Goal: Task Accomplishment & Management: Complete application form

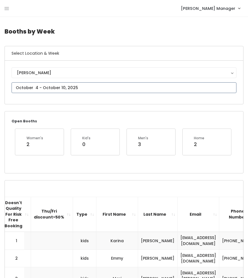
click at [54, 85] on input "text" at bounding box center [124, 87] width 225 height 11
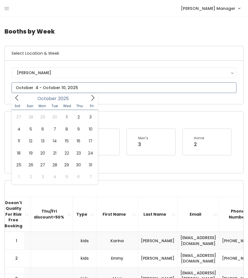
click at [93, 97] on icon at bounding box center [93, 98] width 6 height 6
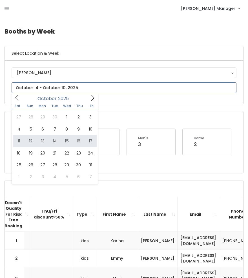
type input "October 11 to October 17"
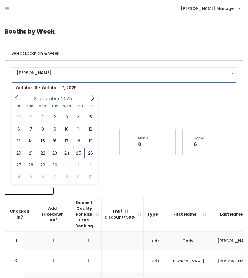
click at [50, 91] on input "text" at bounding box center [124, 87] width 225 height 11
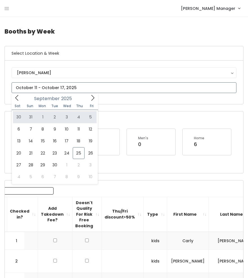
click at [94, 100] on icon at bounding box center [93, 98] width 6 height 6
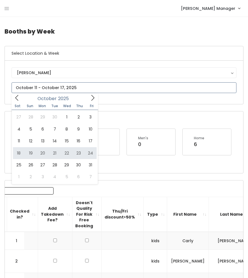
type input "October 18 to October 24"
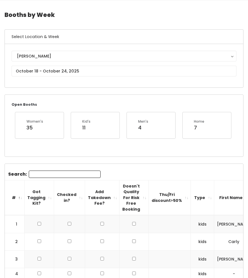
scroll to position [15, 0]
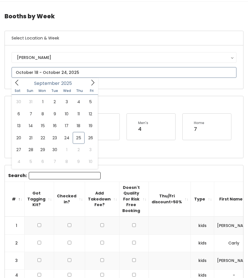
click at [48, 75] on input "text" at bounding box center [124, 72] width 225 height 11
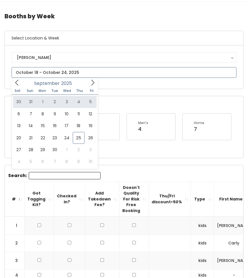
click at [91, 85] on icon at bounding box center [93, 83] width 6 height 6
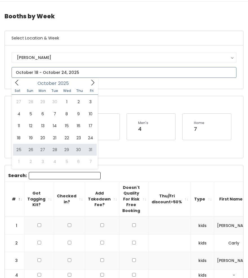
type input "October 25 to October 31"
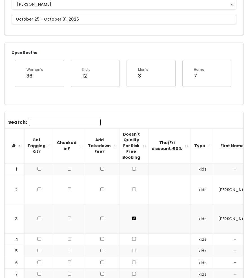
scroll to position [66, 0]
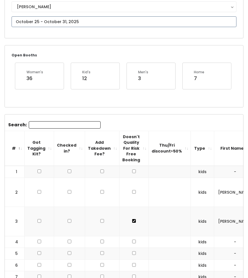
click at [59, 21] on input "text" at bounding box center [124, 21] width 225 height 11
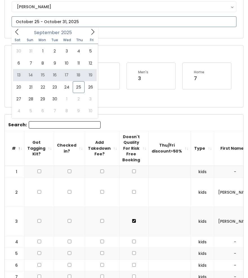
type input "September 13 to September 19"
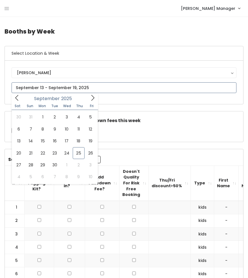
click at [54, 87] on input "text" at bounding box center [124, 87] width 225 height 11
type input "October 4 to October 10"
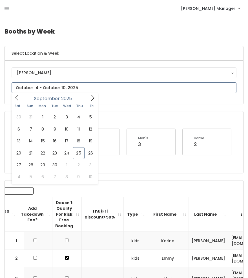
click at [88, 90] on input "text" at bounding box center [124, 87] width 225 height 11
click at [93, 98] on icon at bounding box center [93, 98] width 6 height 6
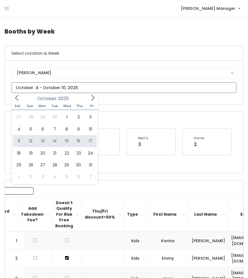
type input "October 11 to October 17"
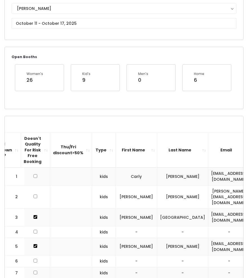
scroll to position [64, 0]
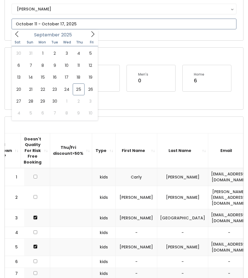
click at [58, 25] on input "text" at bounding box center [124, 24] width 225 height 11
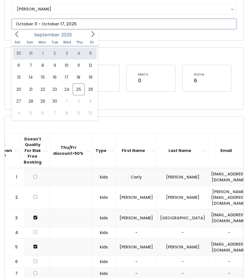
click at [92, 34] on icon at bounding box center [93, 34] width 6 height 6
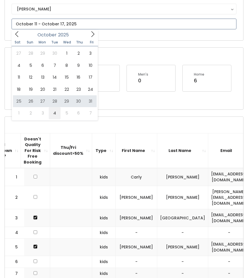
type input "November 1 to November 7"
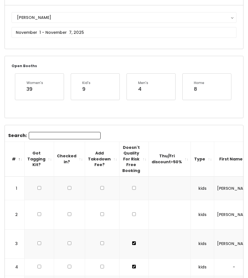
scroll to position [10, 0]
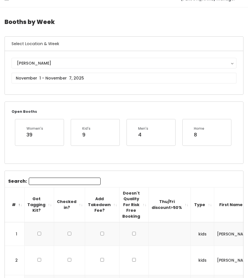
click at [49, 84] on div "Holladay Holladay" at bounding box center [124, 73] width 225 height 30
click at [52, 80] on input "text" at bounding box center [124, 78] width 225 height 11
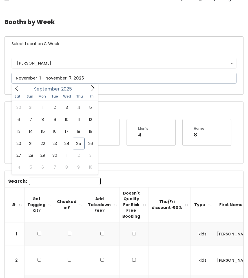
click at [92, 86] on icon at bounding box center [93, 88] width 6 height 6
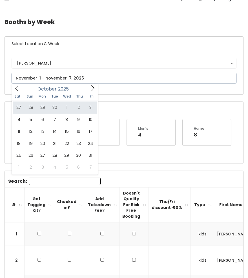
click at [91, 91] on icon at bounding box center [92, 89] width 3 height 6
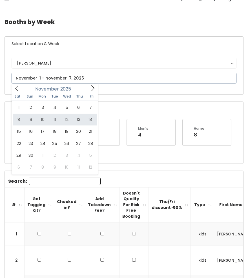
type input "November 8 to November 14"
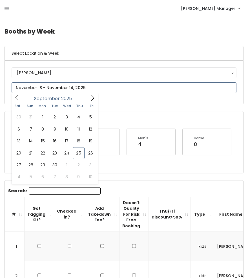
click at [63, 85] on input "text" at bounding box center [124, 87] width 225 height 11
click at [94, 100] on icon at bounding box center [93, 98] width 6 height 6
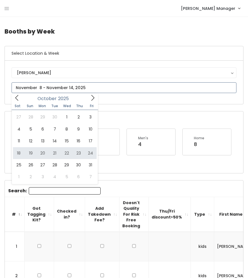
type input "October 18 to October 24"
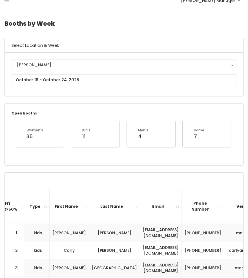
scroll to position [7, 0]
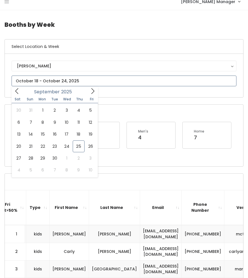
click at [38, 83] on input "text" at bounding box center [124, 81] width 225 height 11
click at [94, 91] on icon at bounding box center [93, 91] width 6 height 6
click at [91, 92] on icon at bounding box center [93, 91] width 6 height 6
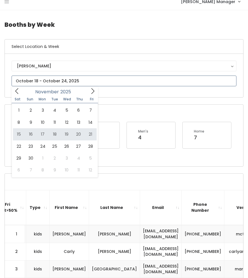
type input "November 15 to November 21"
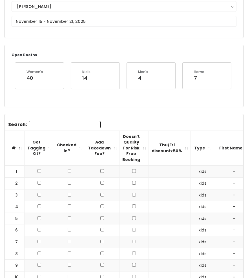
scroll to position [47, 0]
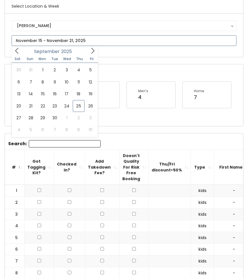
click at [43, 43] on input "text" at bounding box center [124, 40] width 225 height 11
click at [90, 49] on icon at bounding box center [93, 51] width 6 height 6
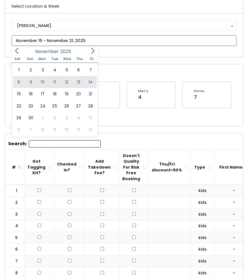
type input "November 8 to November 14"
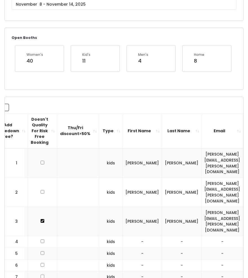
scroll to position [0, 140]
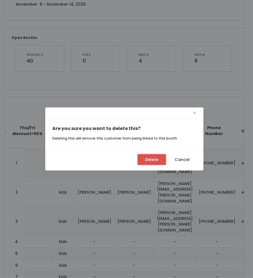
click at [155, 158] on button "Delete" at bounding box center [151, 159] width 28 height 11
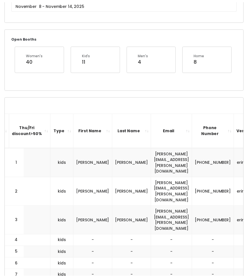
scroll to position [0, 135]
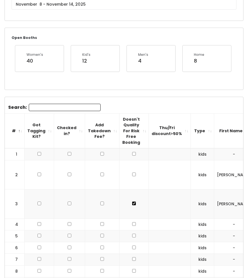
scroll to position [74, 0]
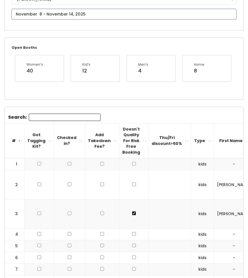
click at [60, 15] on input "text" at bounding box center [124, 14] width 225 height 11
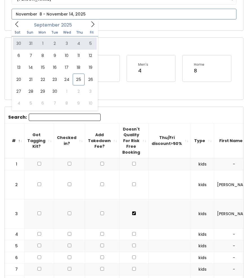
click at [91, 25] on icon at bounding box center [93, 24] width 6 height 6
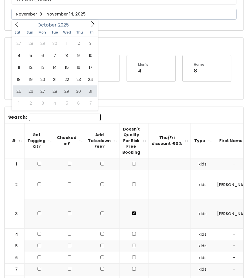
type input "October 25 to October 31"
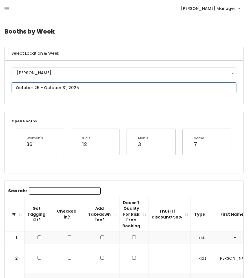
click at [62, 91] on input "text" at bounding box center [124, 87] width 225 height 11
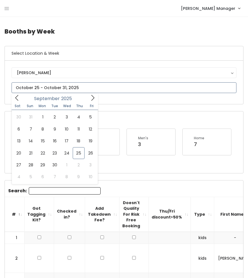
click at [88, 99] on span at bounding box center [92, 97] width 11 height 9
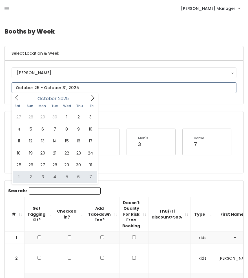
type input "[DATE] to [DATE]"
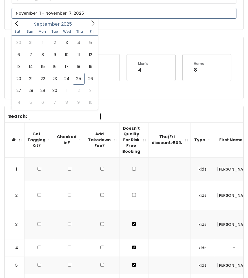
click at [40, 14] on input "text" at bounding box center [124, 13] width 225 height 11
click at [95, 25] on icon at bounding box center [93, 23] width 6 height 6
click at [94, 23] on icon at bounding box center [93, 23] width 6 height 6
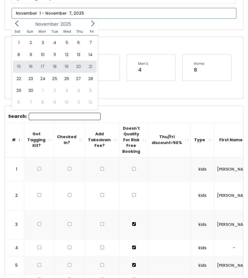
type input "[DATE] to [DATE]"
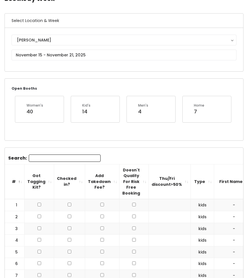
scroll to position [32, 0]
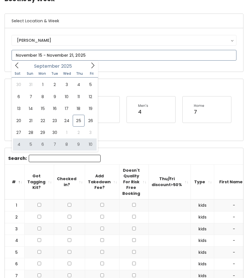
type input "[DATE] to [DATE]"
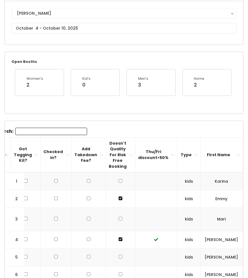
scroll to position [25, 0]
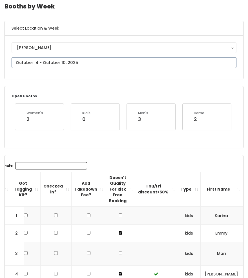
click at [33, 62] on input "text" at bounding box center [124, 62] width 225 height 11
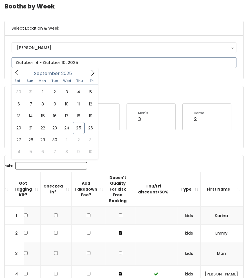
click at [93, 76] on icon at bounding box center [93, 73] width 6 height 6
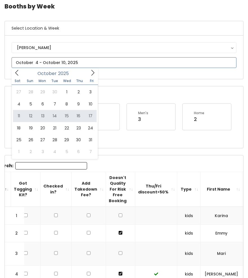
type input "[DATE] to [DATE]"
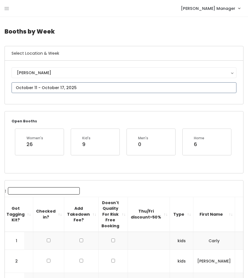
click at [17, 89] on input "text" at bounding box center [124, 87] width 225 height 11
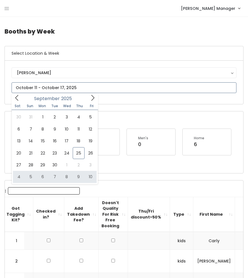
type input "[DATE] to [DATE]"
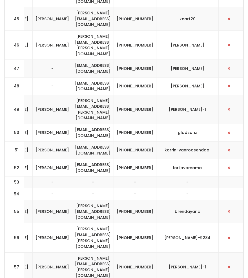
scroll to position [0, 242]
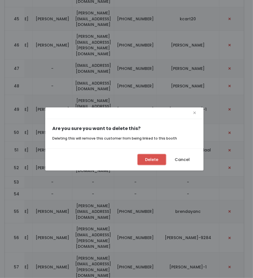
click at [150, 158] on button "Delete" at bounding box center [151, 159] width 28 height 11
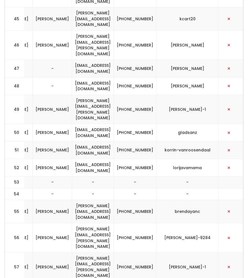
scroll to position [0, 240]
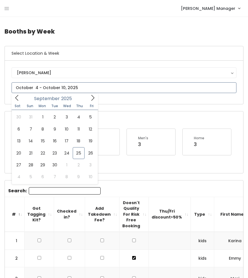
click at [54, 85] on input "text" at bounding box center [124, 87] width 225 height 11
click at [92, 99] on icon at bounding box center [93, 98] width 6 height 6
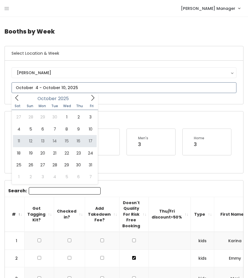
type input "[DATE] to [DATE]"
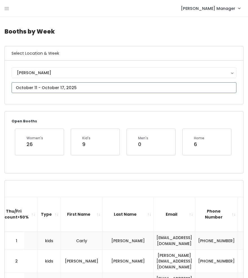
click at [69, 85] on input "text" at bounding box center [124, 87] width 225 height 11
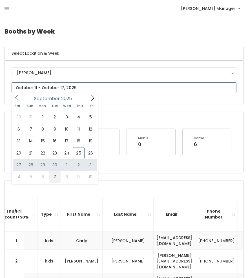
type input "October 4 to October 10"
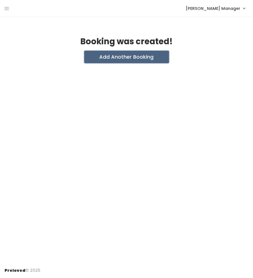
click at [111, 57] on button "Add Another Booking" at bounding box center [126, 57] width 85 height 12
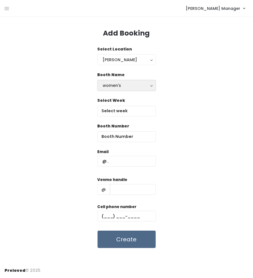
click at [112, 84] on div "women's" at bounding box center [126, 85] width 47 height 6
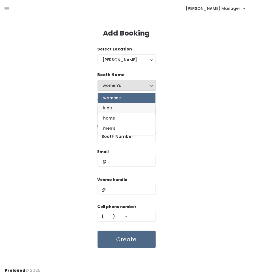
click at [117, 111] on link "kid's" at bounding box center [127, 108] width 58 height 10
select select "kids"
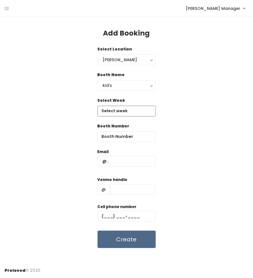
click at [117, 111] on input "text" at bounding box center [126, 111] width 58 height 11
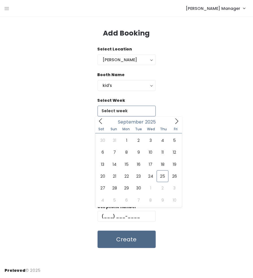
click at [175, 124] on icon at bounding box center [176, 121] width 6 height 6
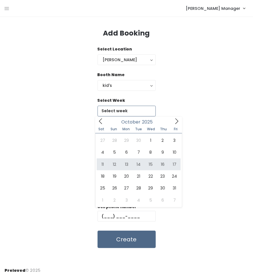
type input "October 11 to October 17"
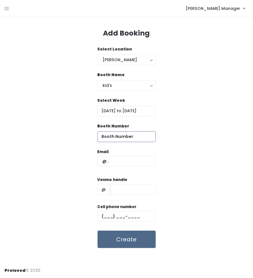
click at [130, 138] on input "number" at bounding box center [126, 137] width 58 height 11
type input "13"
click at [130, 166] on input "text" at bounding box center [126, 161] width 58 height 11
type input "ljburton3@yahoo.com"
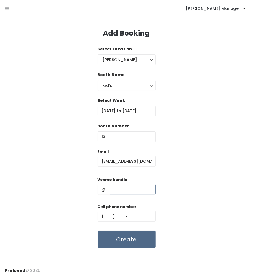
click at [136, 187] on input "text" at bounding box center [133, 189] width 46 height 11
type input "lorijavamama"
click at [134, 221] on input "text" at bounding box center [126, 216] width 58 height 11
paste input "(801) 712-2007"
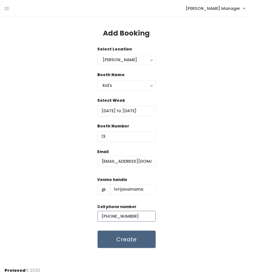
type input "(801) 712-2007"
click at [140, 242] on button "Create" at bounding box center [126, 239] width 58 height 17
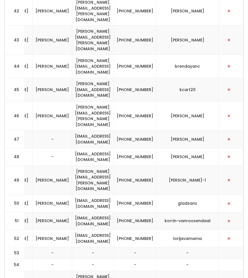
scroll to position [0, 245]
drag, startPoint x: 157, startPoint y: 99, endPoint x: 137, endPoint y: 93, distance: 21.3
click at [137, 230] on td "[PHONE_NUMBER]" at bounding box center [135, 238] width 43 height 17
copy td "[PHONE_NUMBER]"
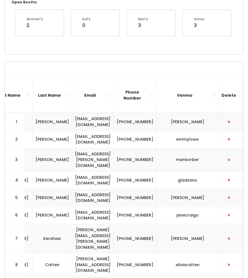
scroll to position [0, 0]
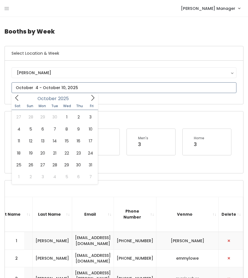
click at [90, 97] on icon at bounding box center [93, 98] width 6 height 6
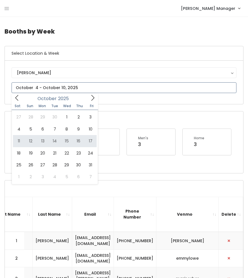
type input "[DATE] to [DATE]"
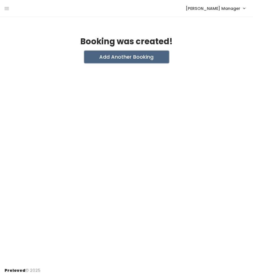
click at [125, 57] on button "Add Another Booking" at bounding box center [126, 57] width 85 height 12
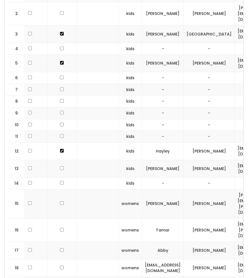
scroll to position [0, 73]
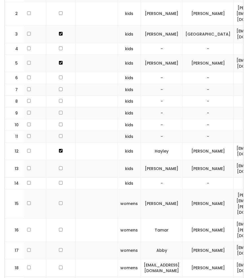
click at [59, 167] on input "checkbox" at bounding box center [61, 169] width 4 height 4
checkbox input "true"
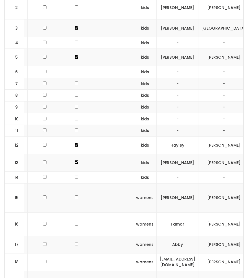
scroll to position [0, 0]
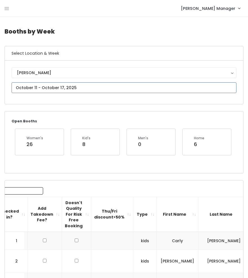
click at [38, 86] on input "text" at bounding box center [124, 87] width 225 height 11
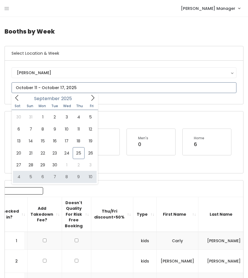
type input "[DATE] to [DATE]"
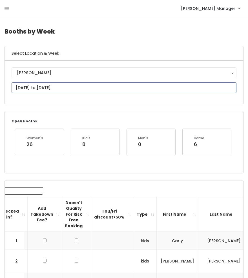
scroll to position [269, 0]
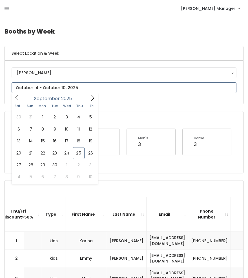
click at [33, 89] on input "text" at bounding box center [124, 87] width 225 height 11
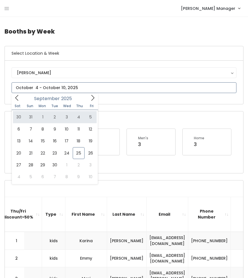
click at [90, 97] on icon at bounding box center [93, 98] width 6 height 6
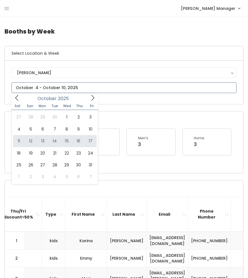
type input "October 11 to October 17"
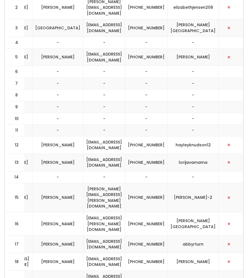
scroll to position [0, 226]
drag, startPoint x: 210, startPoint y: 189, endPoint x: 79, endPoint y: 184, distance: 131.3
click at [79, 184] on tr "15 womens [PERSON_NAME] [PERSON_NAME][EMAIL_ADDRESS][PERSON_NAME][DOMAIN_NAME] …" at bounding box center [12, 197] width 463 height 29
copy tr "[PERSON_NAME][EMAIL_ADDRESS][PERSON_NAME][DOMAIN_NAME] [PHONE_NUMBER] [PERSON_N…"
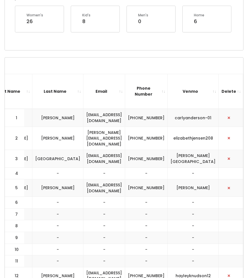
scroll to position [0, 0]
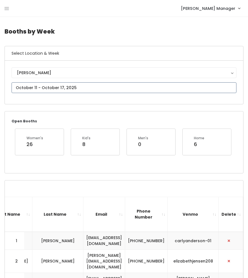
click at [50, 89] on input "text" at bounding box center [124, 87] width 225 height 11
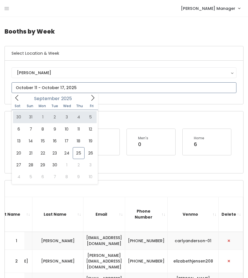
click at [94, 98] on icon at bounding box center [93, 98] width 6 height 6
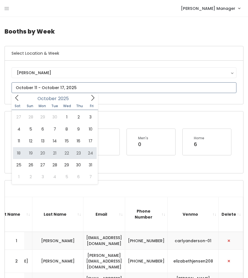
type input "[DATE] to [DATE]"
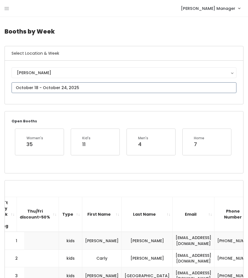
click at [90, 87] on input "text" at bounding box center [124, 87] width 225 height 11
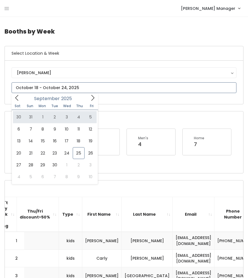
click at [92, 99] on icon at bounding box center [93, 98] width 6 height 6
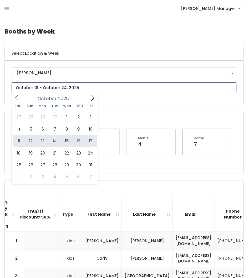
type input "[DATE] to [DATE]"
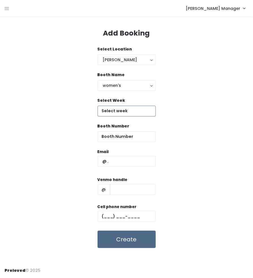
click at [119, 110] on input "text" at bounding box center [126, 111] width 58 height 11
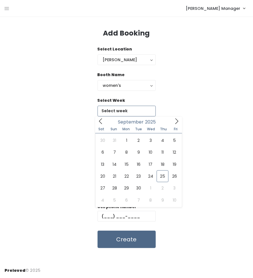
click at [177, 121] on icon at bounding box center [176, 121] width 3 height 6
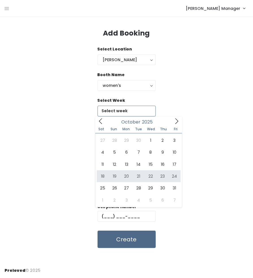
type input "[DATE] to [DATE]"
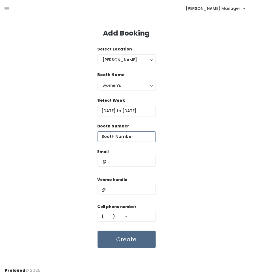
click at [124, 137] on input "number" at bounding box center [126, 137] width 58 height 11
click at [124, 138] on input "number" at bounding box center [126, 137] width 58 height 11
type input "22"
click at [125, 164] on input "text" at bounding box center [126, 161] width 58 height 11
paste input "camille.k.andersen@gmail.com (801) 573-4397 camille-andersen-2"
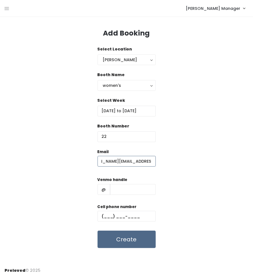
scroll to position [0, 15]
type input "[PERSON_NAME][EMAIL_ADDRESS][PERSON_NAME][DOMAIN_NAME]"
click at [130, 193] on input "text" at bounding box center [133, 189] width 46 height 11
paste input "camille.k.andersen@gmail.com (801) 573-4397 camille-andersen-2"
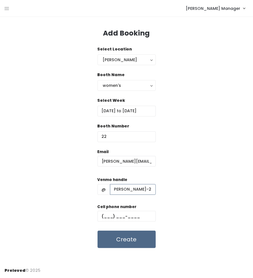
scroll to position [0, 11]
type input "camilcamille-andersen-2"
click at [130, 218] on input "text" at bounding box center [126, 216] width 58 height 11
paste input "(801) 573-4397"
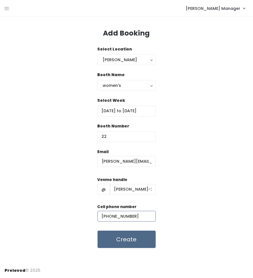
type input "(801) 573-4397"
click at [165, 225] on div "Email camille.k.andersen@gmail.com Venmo handle @ camilcamille-andersen-2 Cell …" at bounding box center [127, 199] width 244 height 100
click at [126, 190] on input "camilcamille-andersen-2" at bounding box center [133, 189] width 46 height 11
click at [124, 190] on input "camilcamille-andersen-2" at bounding box center [133, 189] width 46 height 11
click at [128, 194] on input "camille-andersen-2" at bounding box center [133, 189] width 46 height 11
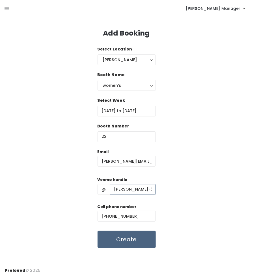
type input "camille-andersen-2"
click at [128, 241] on button "Create" at bounding box center [126, 239] width 58 height 17
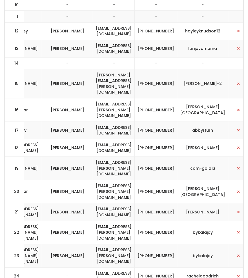
scroll to position [0, 226]
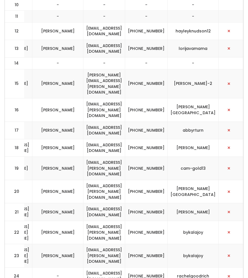
click at [84, 98] on td "[EMAIL_ADDRESS][PERSON_NAME][DOMAIN_NAME]" at bounding box center [105, 109] width 42 height 23
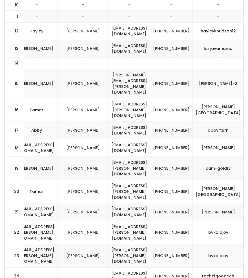
scroll to position [0, 0]
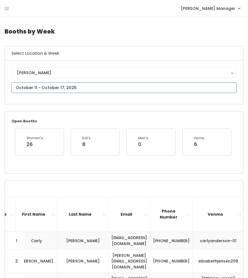
click at [41, 89] on input "text" at bounding box center [124, 87] width 225 height 11
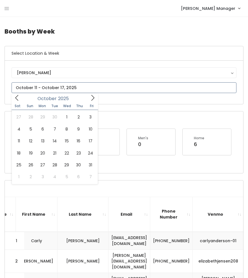
click at [92, 95] on icon at bounding box center [93, 98] width 6 height 6
type input "[DATE] to [DATE]"
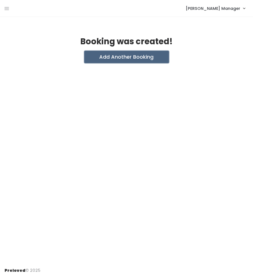
click at [143, 61] on button "Add Another Booking" at bounding box center [126, 57] width 85 height 12
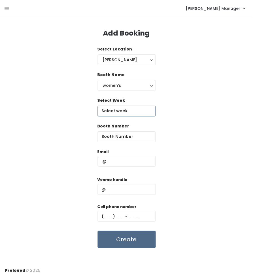
click at [135, 114] on input "text" at bounding box center [126, 111] width 58 height 11
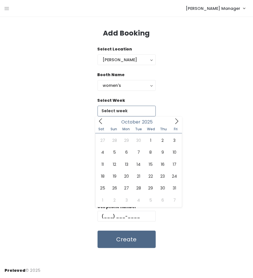
click at [176, 121] on icon at bounding box center [176, 121] width 6 height 6
type input "[DATE] to [DATE]"
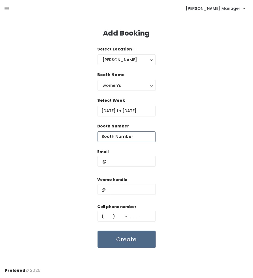
click at [126, 138] on input "number" at bounding box center [126, 137] width 58 height 11
type input "23"
click at [122, 158] on input "text" at bounding box center [126, 161] width 58 height 11
paste input "[PERSON_NAME][EMAIL_ADDRESS][PERSON_NAME][DOMAIN_NAME] [PHONE_NUMBER] [PERSON_N…"
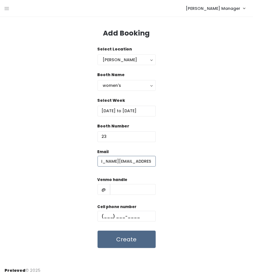
scroll to position [0, 15]
type input "[PERSON_NAME][EMAIL_ADDRESS][PERSON_NAME][DOMAIN_NAME]"
click at [132, 196] on div "Venmo handle @" at bounding box center [126, 188] width 58 height 23
click at [132, 193] on input "text" at bounding box center [133, 189] width 46 height 11
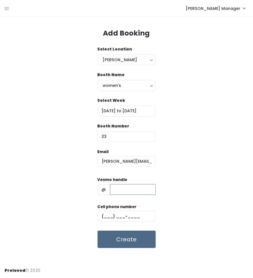
paste input "[PERSON_NAME][EMAIL_ADDRESS][PERSON_NAME][DOMAIN_NAME] [PHONE_NUMBER] [PERSON_N…"
drag, startPoint x: 126, startPoint y: 191, endPoint x: 89, endPoint y: 192, distance: 37.6
click at [89, 192] on div "Email camille.k.andersen@gmail.com Venmo handle @ camille.k.andersen@gmail.com …" at bounding box center [127, 199] width 244 height 100
type input "[PERSON_NAME]-2"
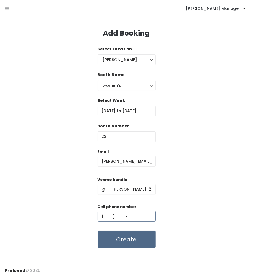
click at [122, 219] on input "text" at bounding box center [126, 216] width 58 height 11
paste input "[PHONE_NUMBER]"
type input "[PHONE_NUMBER]"
click at [181, 205] on div "Email camille.k.andersen@gmail.com Venmo handle @ camille-andersen-2 Cell phone…" at bounding box center [127, 199] width 244 height 100
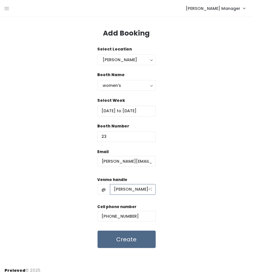
click at [115, 189] on input "[PERSON_NAME]-2" at bounding box center [133, 189] width 46 height 11
click at [183, 188] on div "Email camille.k.andersen@gmail.com Venmo handle @ camille-andersen-2 Cell phone…" at bounding box center [127, 199] width 244 height 100
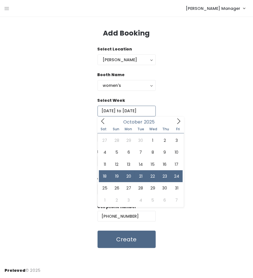
click at [141, 113] on input "October 18 to October 24" at bounding box center [126, 111] width 58 height 11
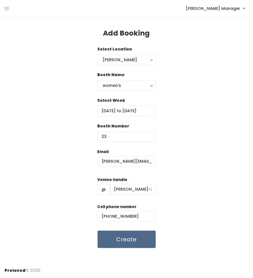
click at [167, 110] on div "Select Week October 18 to October 24" at bounding box center [127, 111] width 244 height 26
click at [123, 238] on button "Create" at bounding box center [126, 239] width 58 height 17
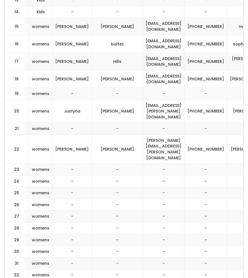
scroll to position [397, 0]
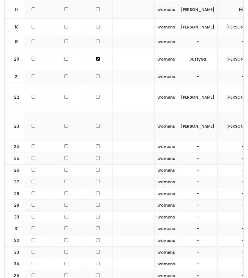
scroll to position [0, 41]
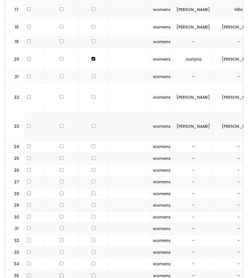
click at [92, 95] on input "checkbox" at bounding box center [94, 97] width 4 height 4
checkbox input "true"
click at [90, 112] on td at bounding box center [93, 126] width 29 height 29
click at [92, 124] on input "checkbox" at bounding box center [94, 126] width 4 height 4
checkbox input "true"
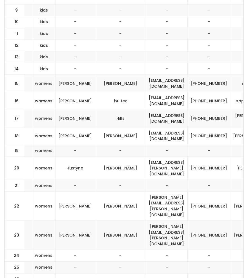
scroll to position [341, 0]
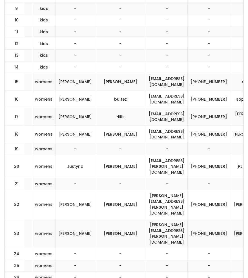
click at [68, 190] on td "Camille" at bounding box center [76, 204] width 40 height 29
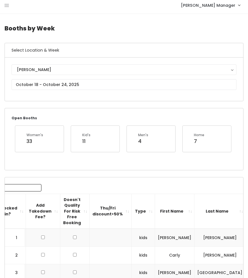
scroll to position [0, 0]
